Goal: Transaction & Acquisition: Purchase product/service

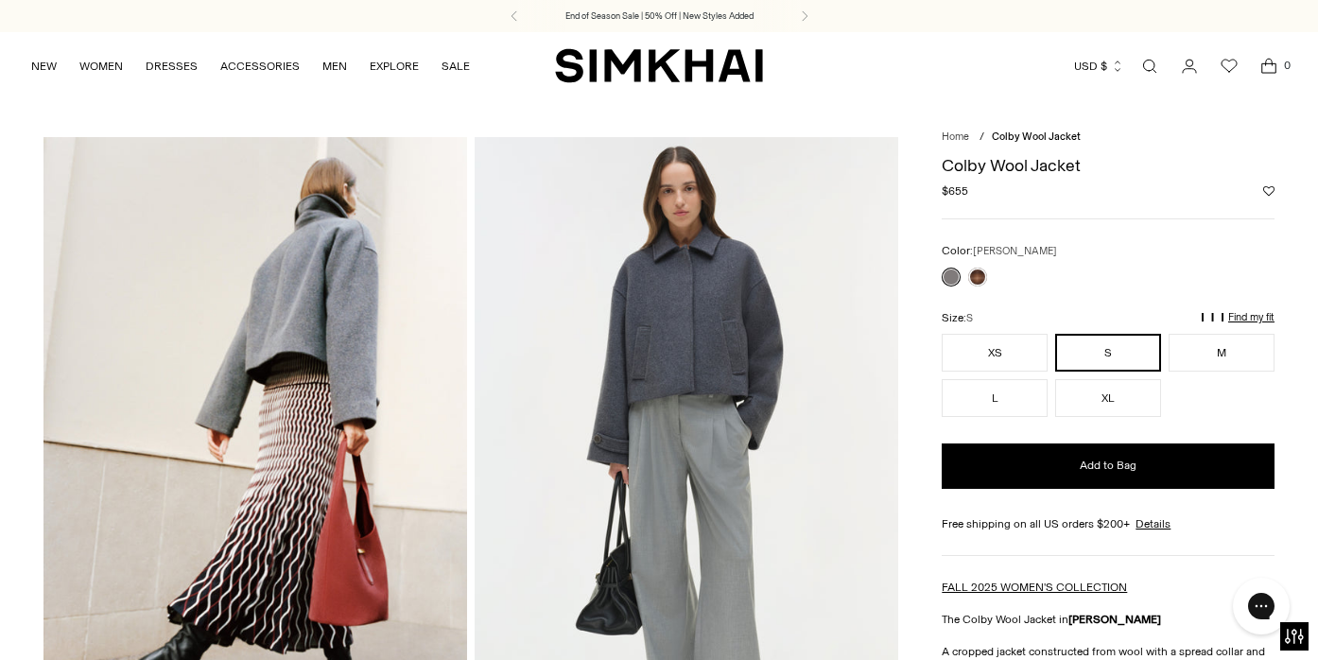
scroll to position [17, 0]
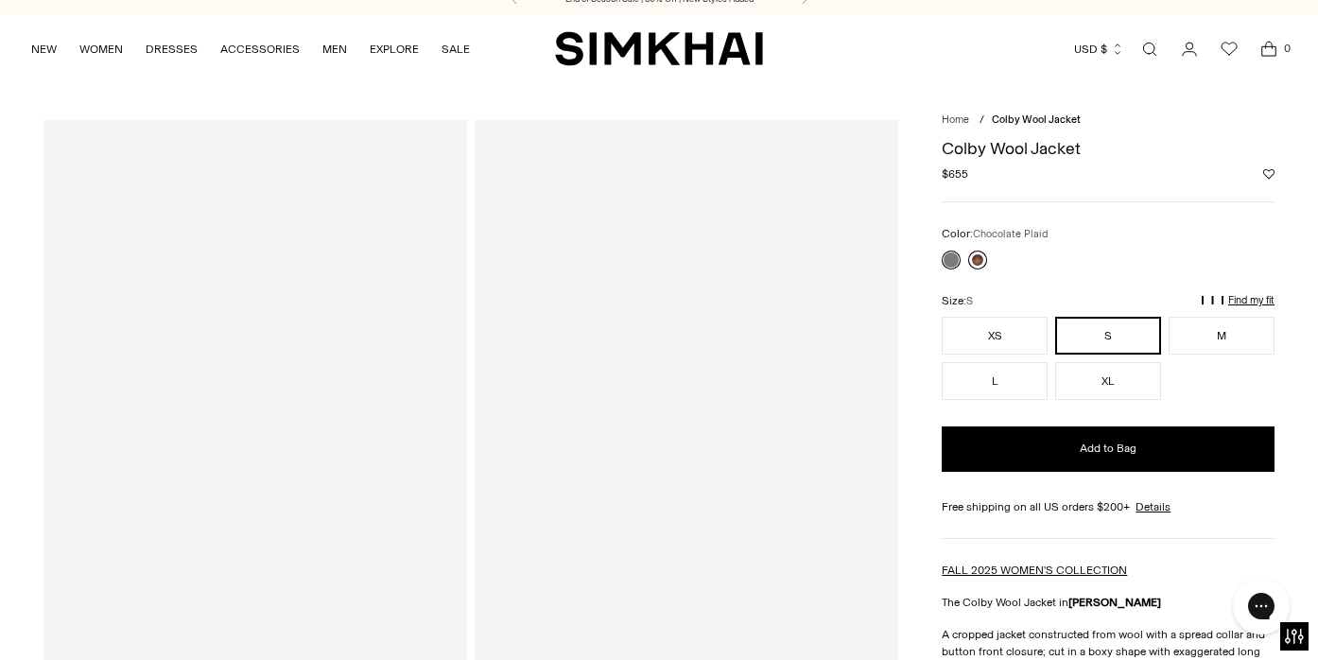
click at [979, 251] on link at bounding box center [977, 260] width 19 height 19
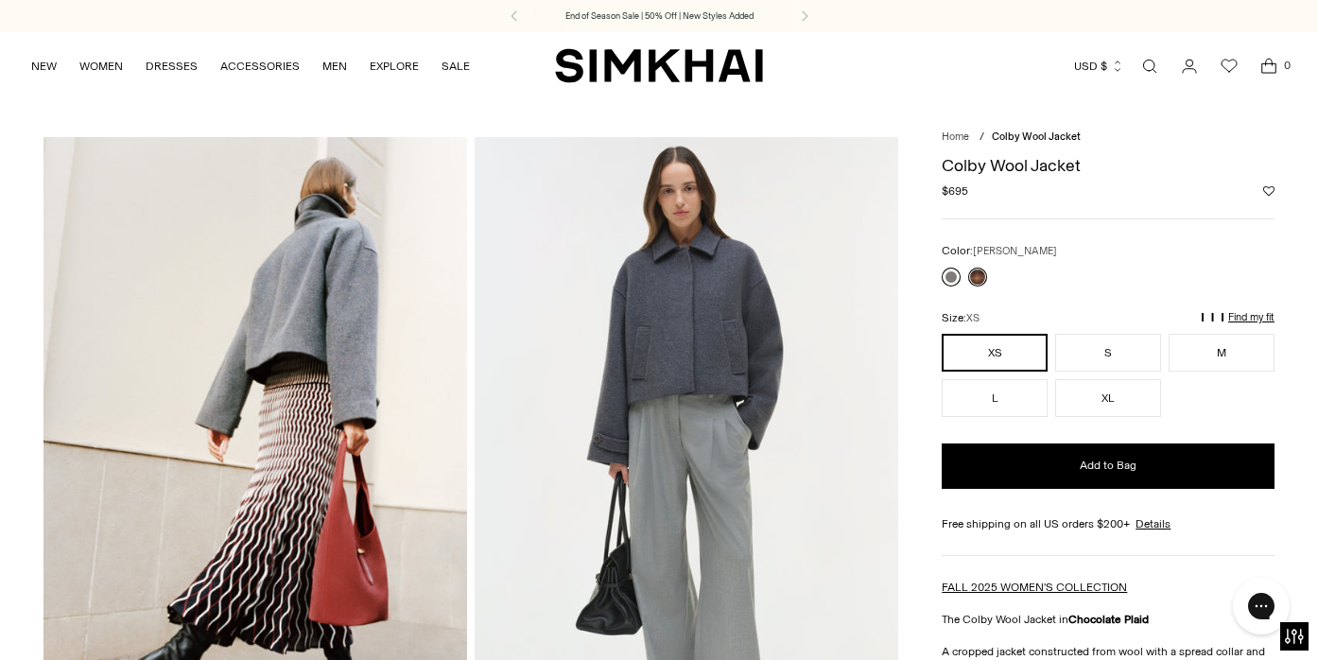
click at [956, 273] on link at bounding box center [951, 277] width 19 height 19
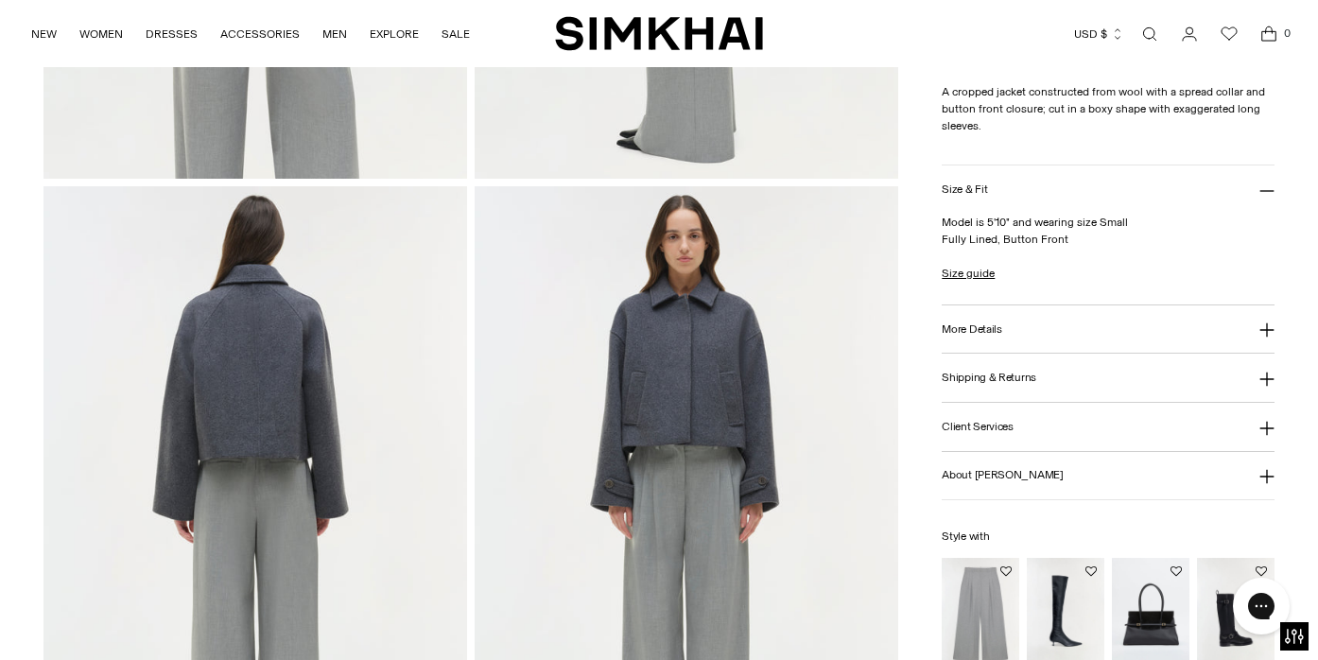
scroll to position [1247, 0]
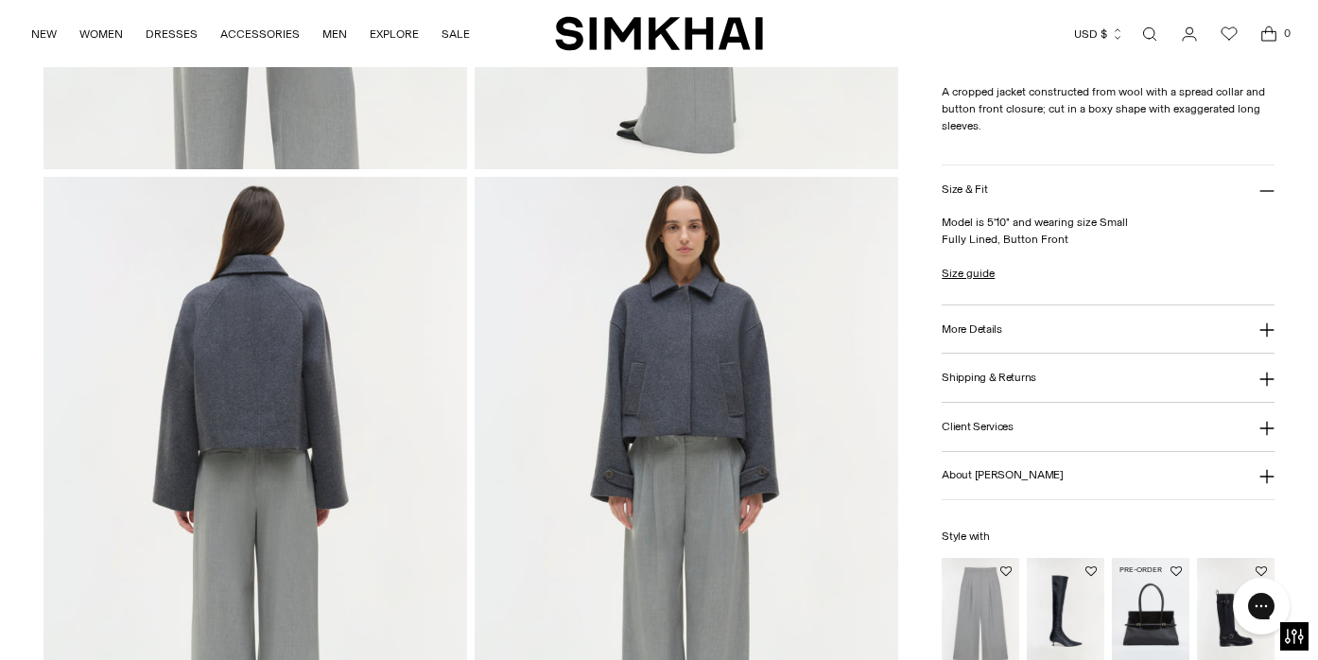
click at [0, 0] on img "River Suede Shoulder Bag" at bounding box center [0, 0] width 0 height 0
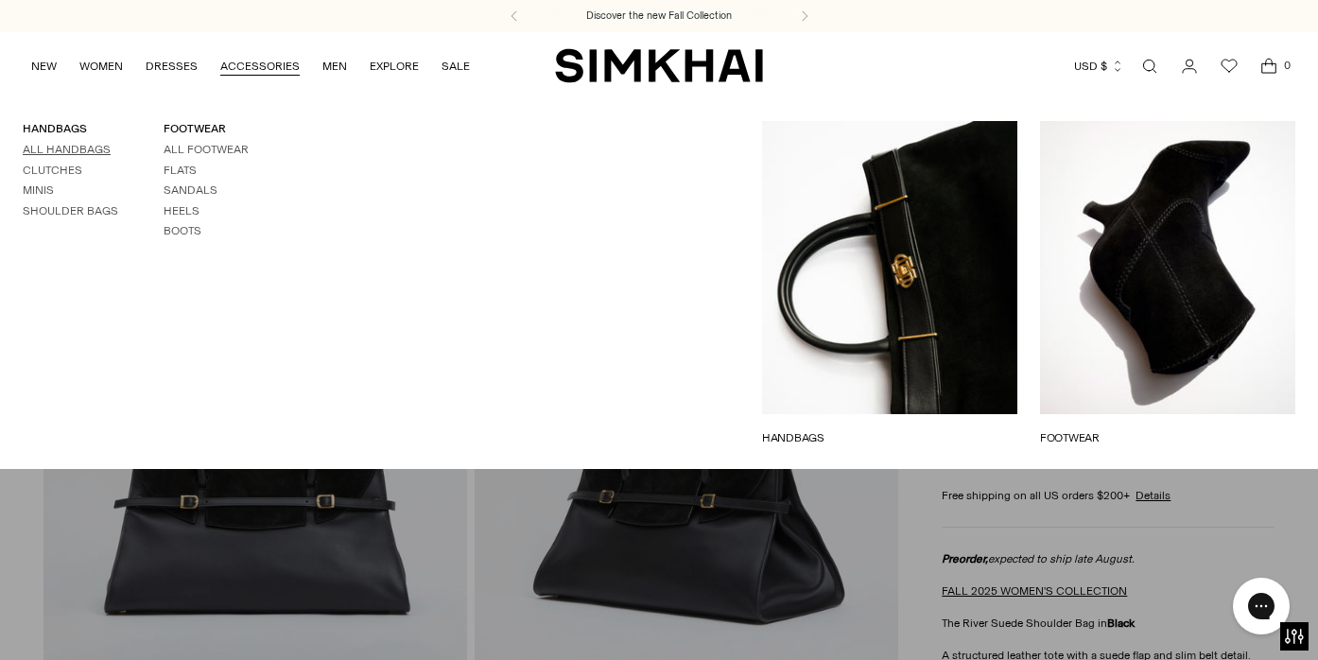
click at [50, 143] on link "All Handbags" at bounding box center [67, 149] width 88 height 13
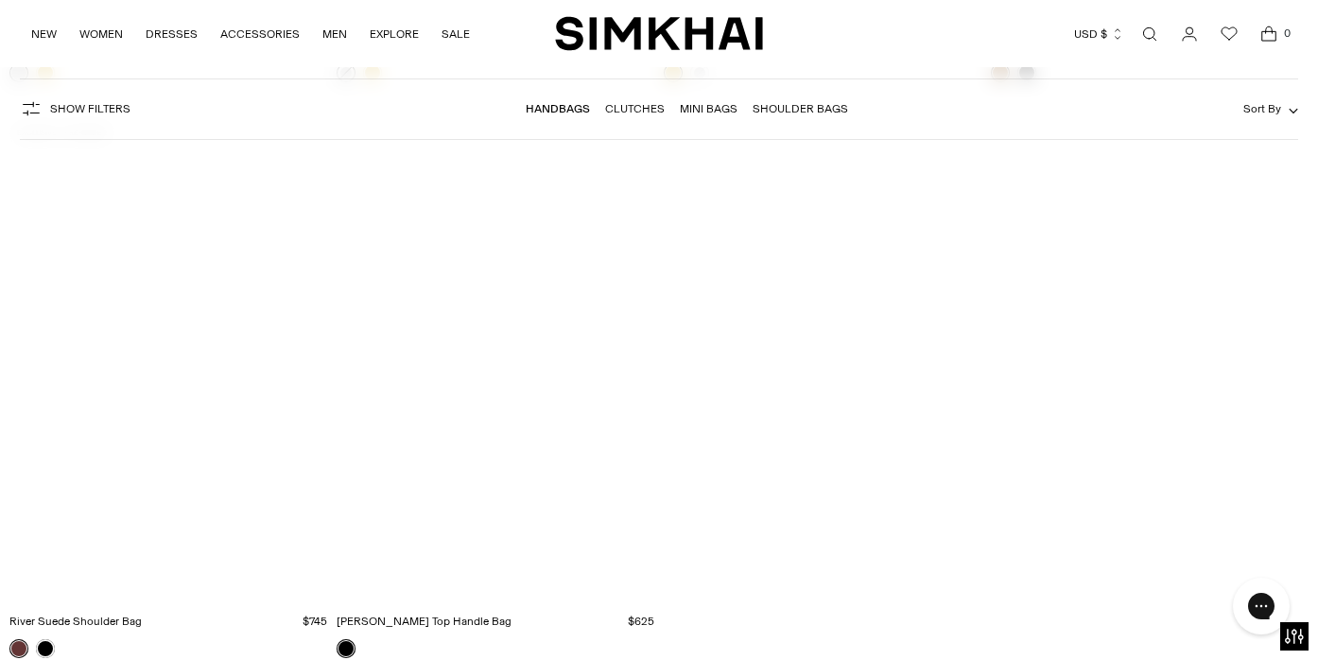
scroll to position [5343, 0]
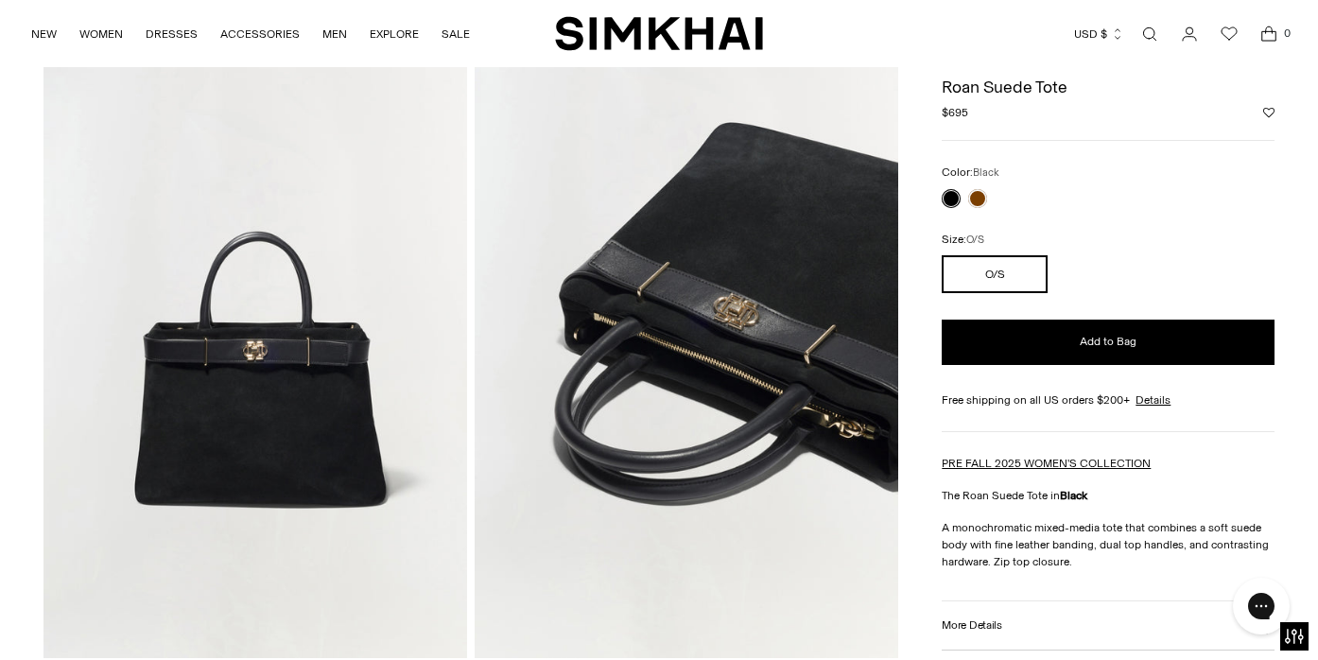
scroll to position [756, 0]
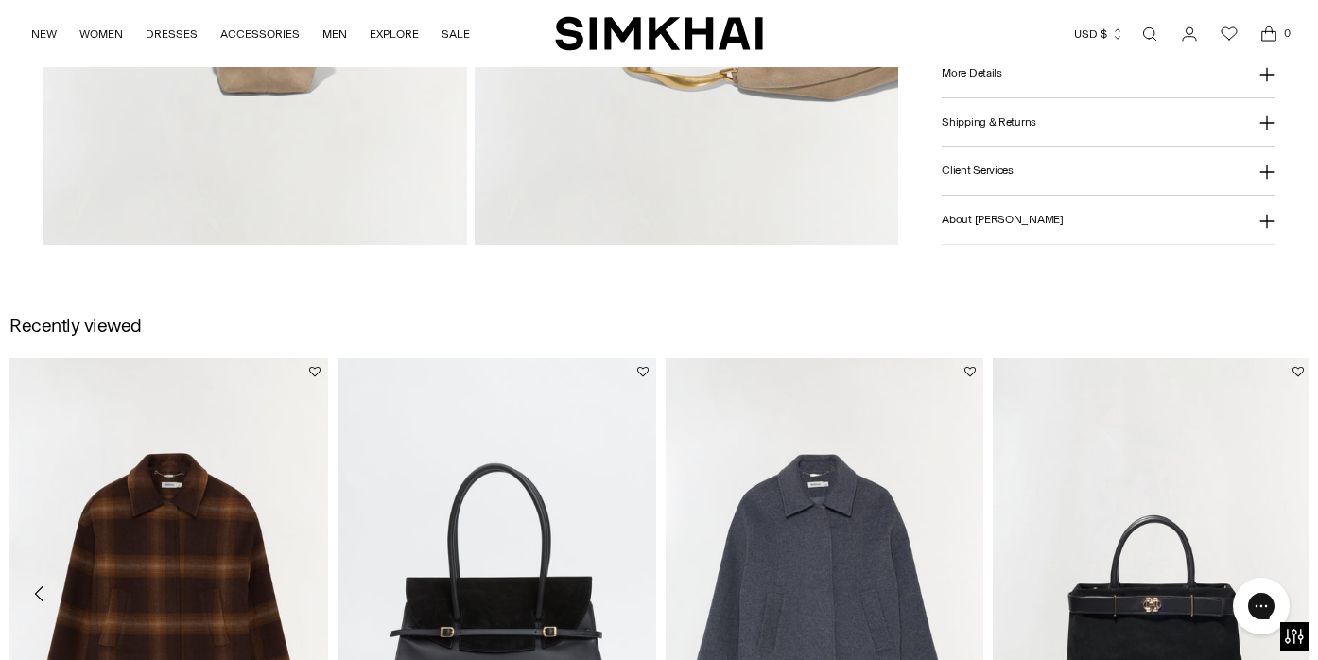
scroll to position [1066, 0]
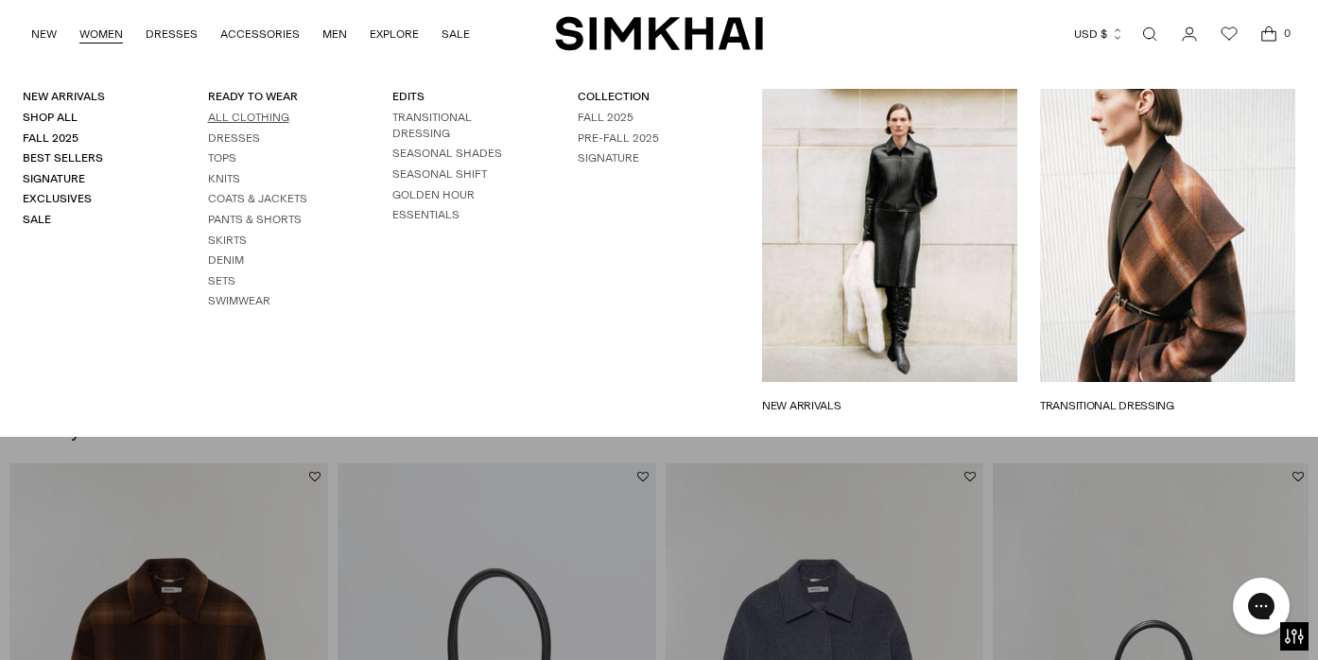
click at [225, 116] on link "All Clothing" at bounding box center [248, 117] width 81 height 13
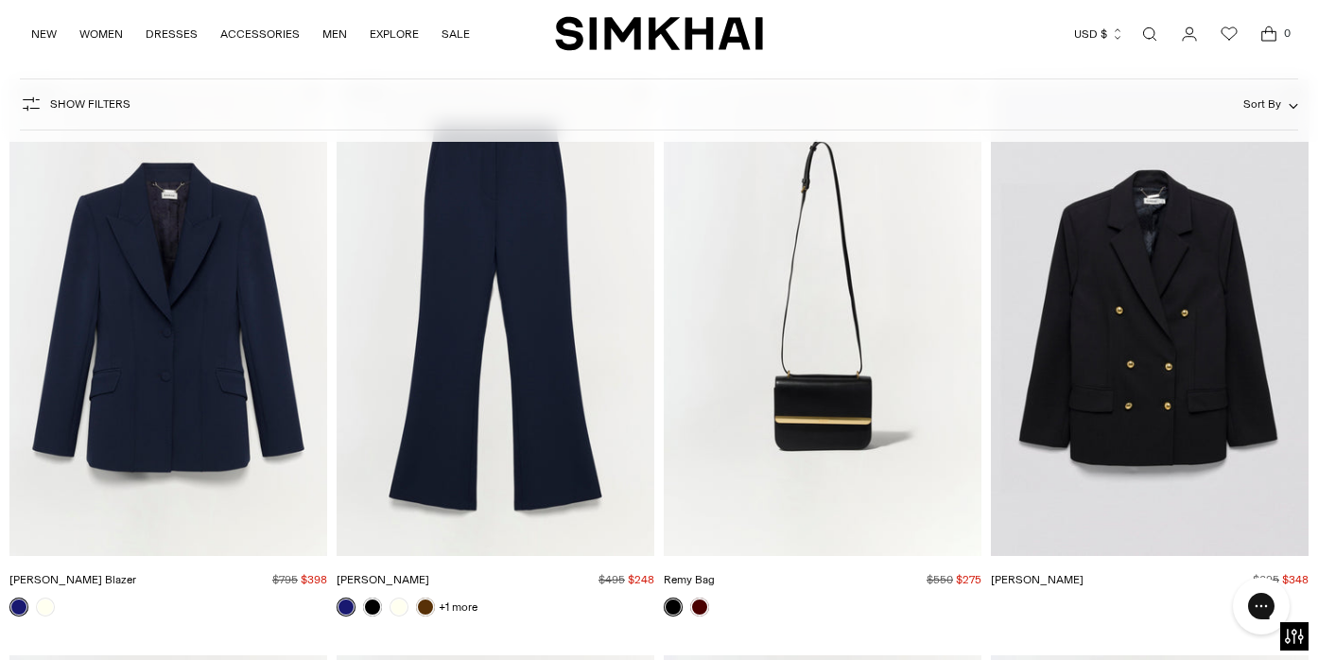
scroll to position [2470, 0]
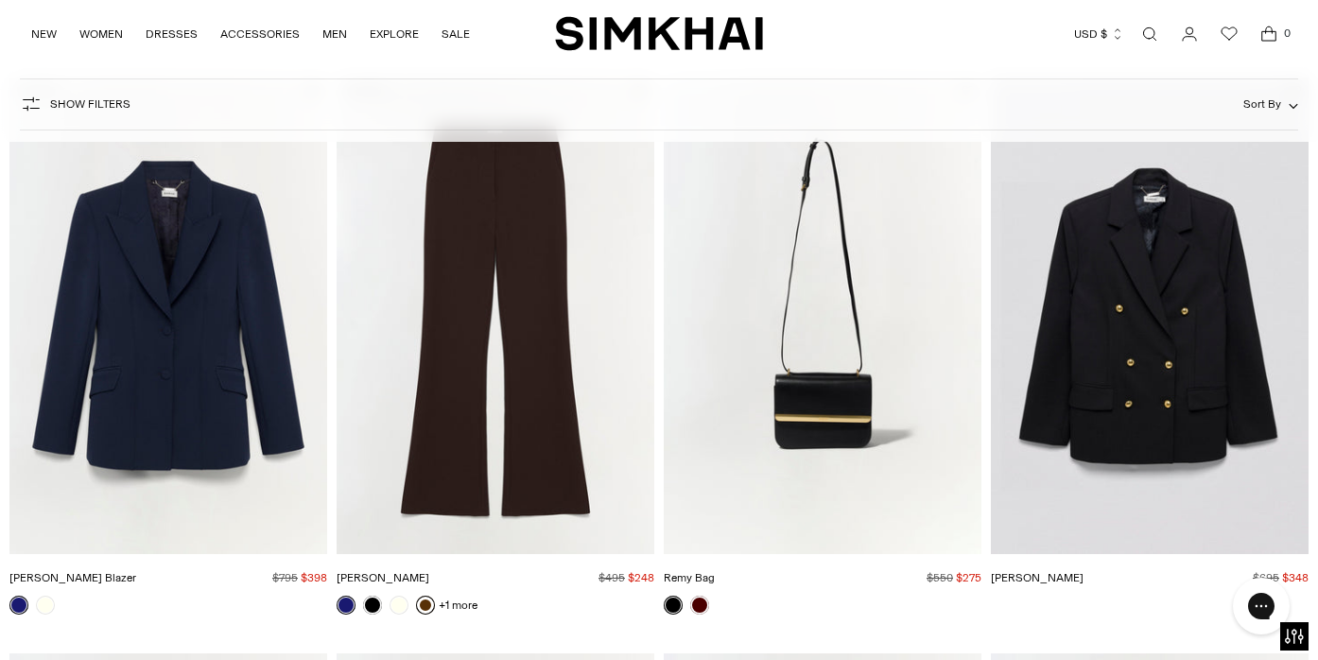
click at [424, 596] on link at bounding box center [425, 605] width 19 height 19
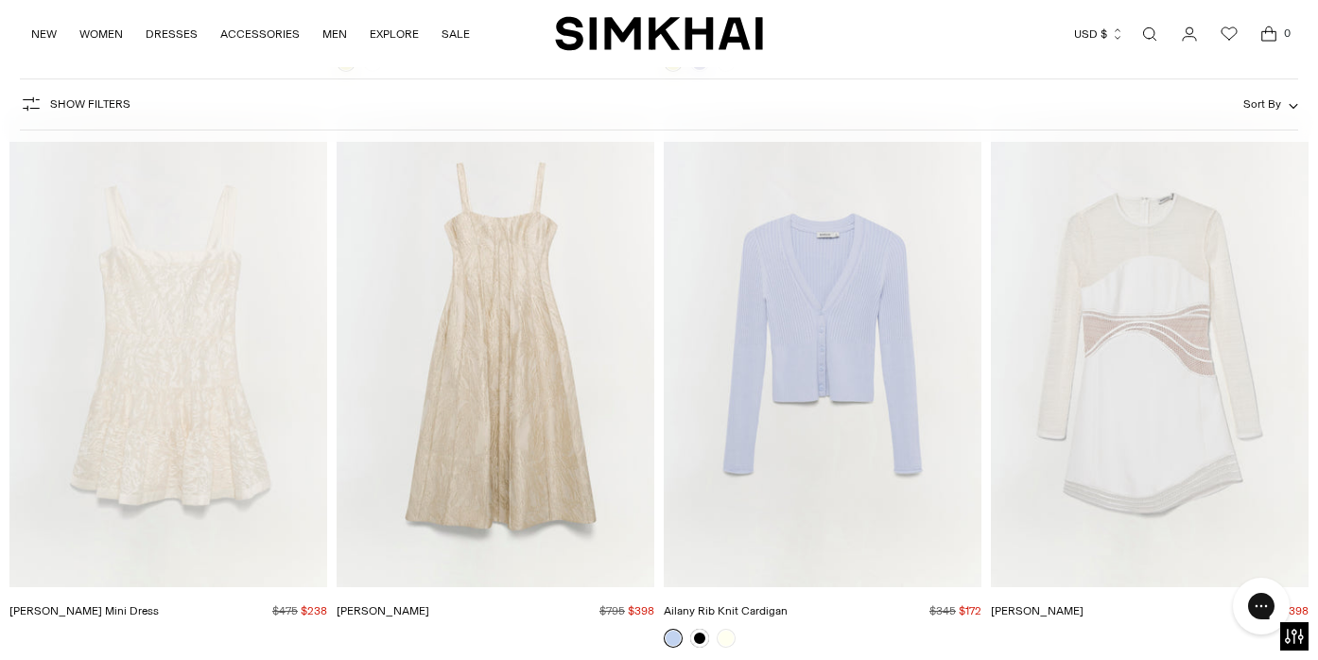
scroll to position [13886, 0]
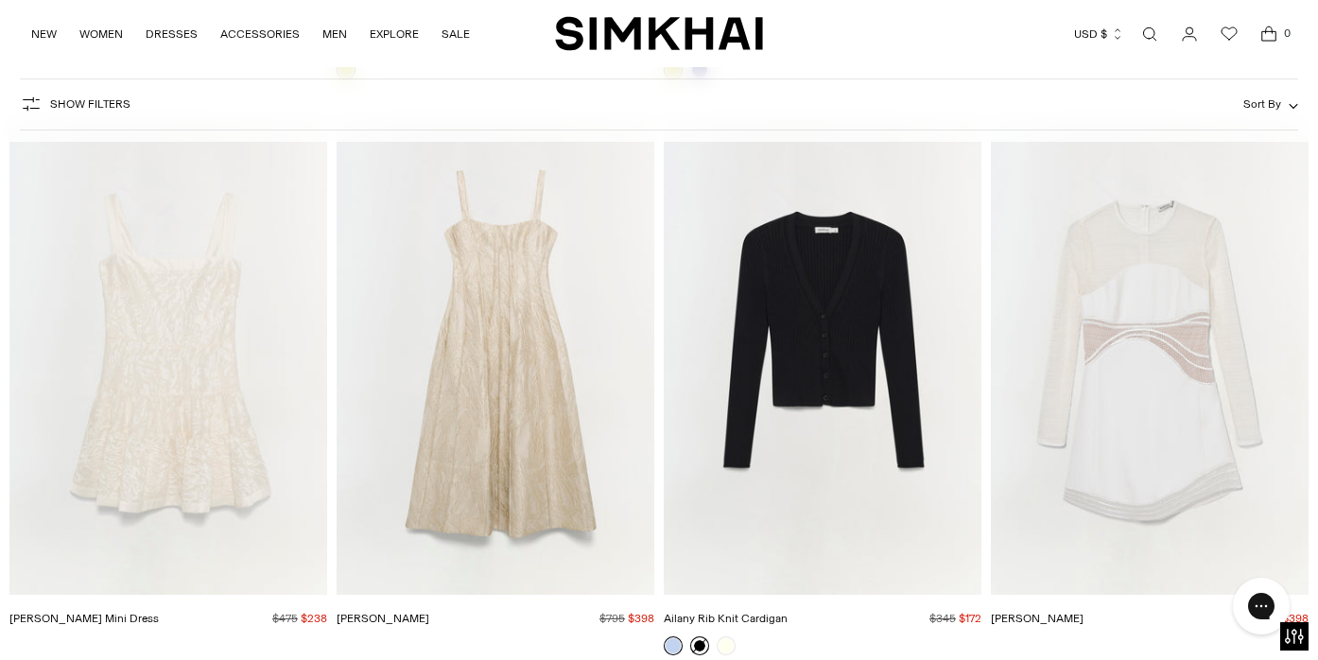
click at [701, 636] on link at bounding box center [699, 645] width 19 height 19
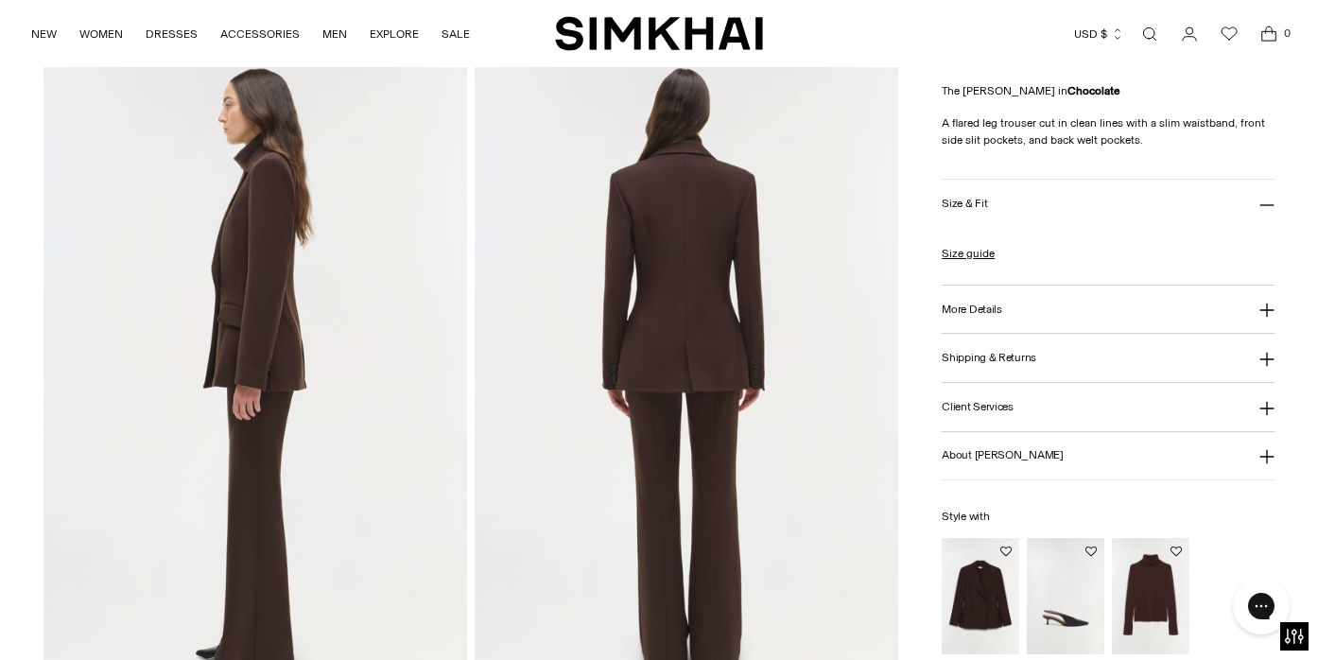
scroll to position [1566, 0]
